Goal: Navigation & Orientation: Find specific page/section

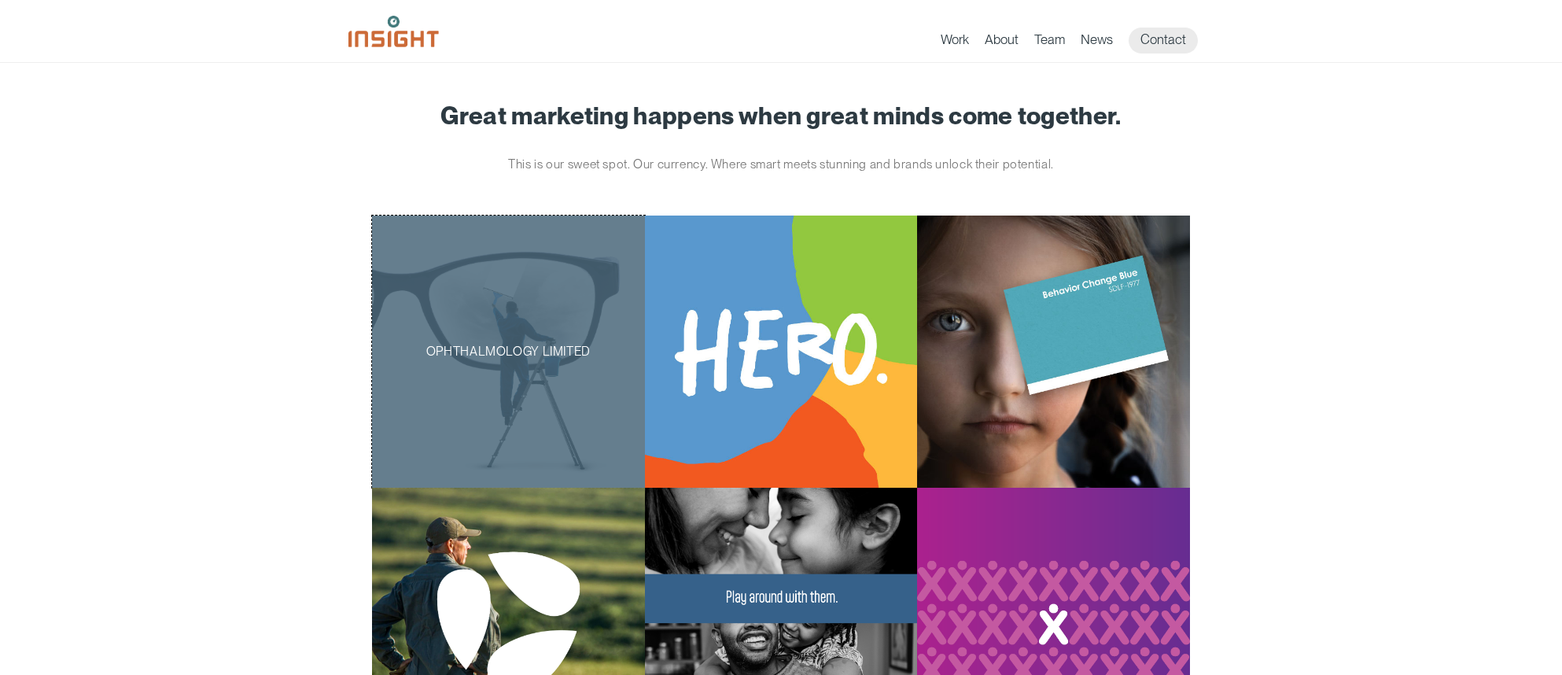
click at [567, 293] on div "Ophthalmology Limited" at bounding box center [508, 352] width 273 height 273
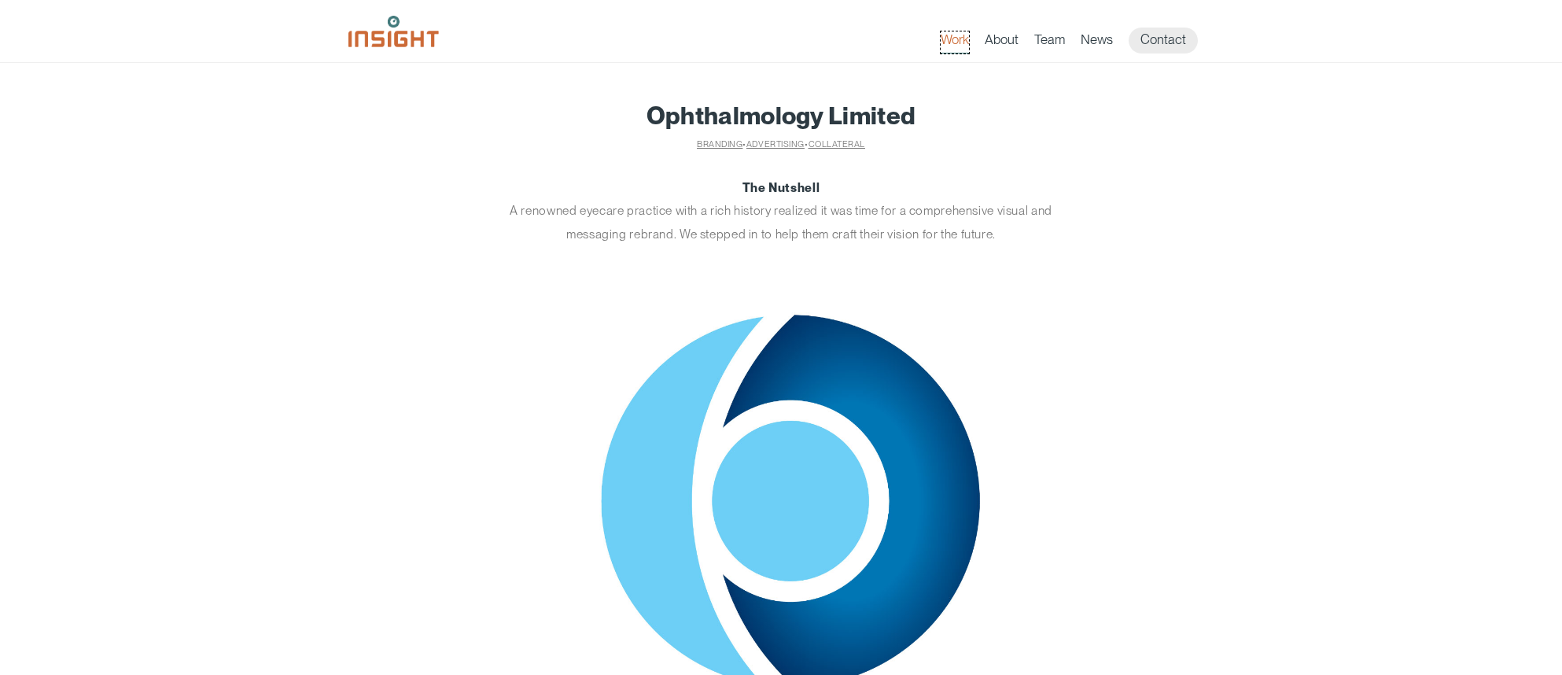
click at [950, 42] on link "Work" at bounding box center [955, 42] width 28 height 22
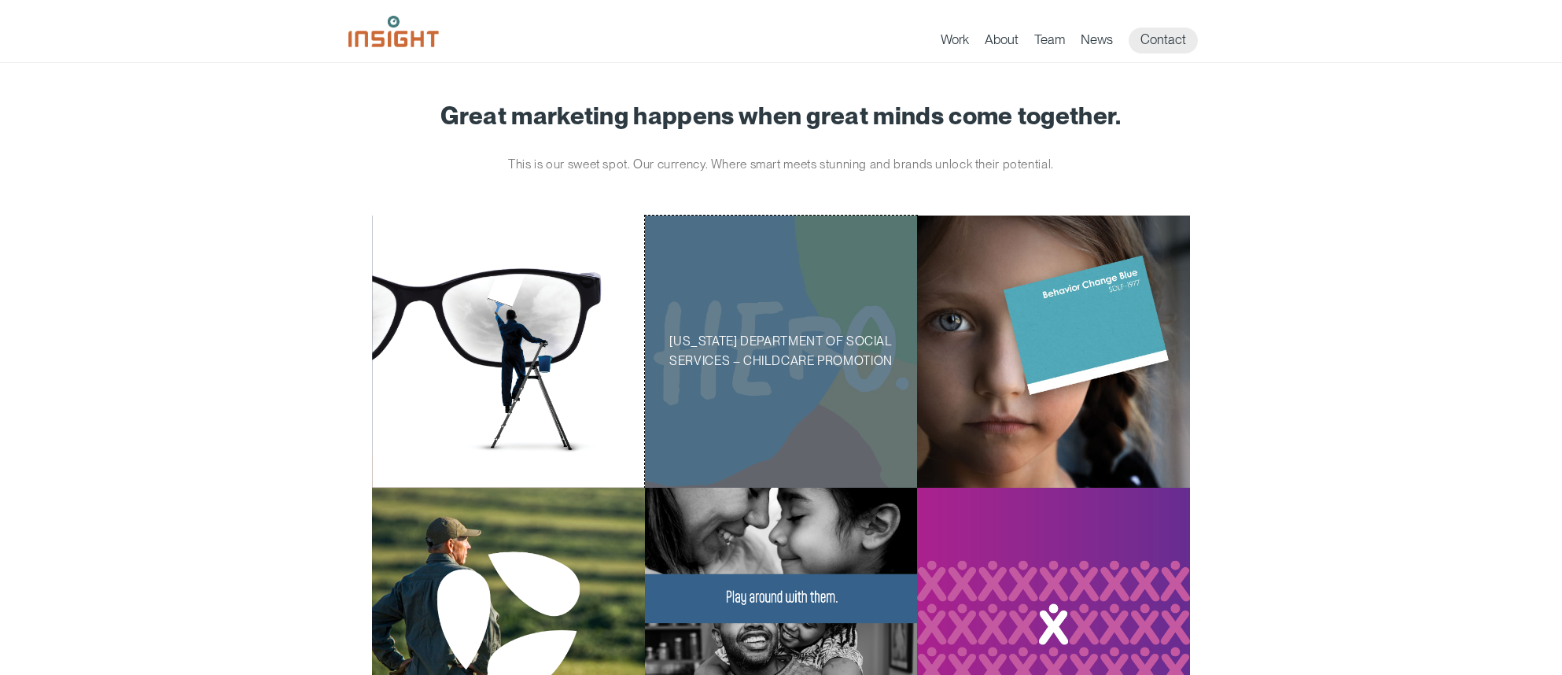
click at [800, 298] on div "[US_STATE] Department of Social Services – Childcare Promotion" at bounding box center [781, 352] width 273 height 273
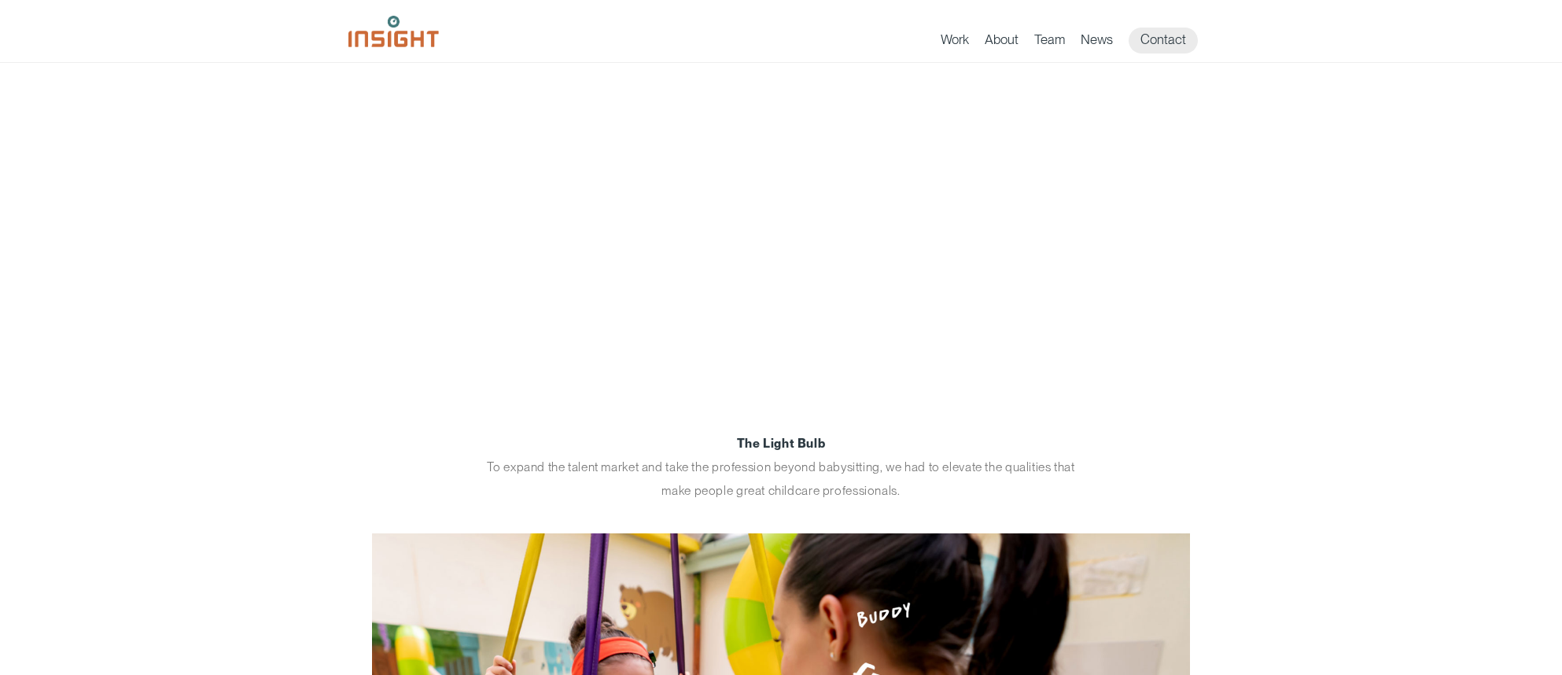
scroll to position [365, 0]
